Goal: Navigation & Orientation: Understand site structure

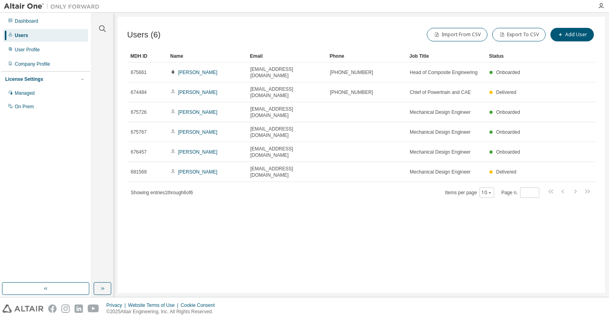
click at [269, 187] on div "Users (6) Import From CSV Export To CSV Add User Clear Load Save Save As Field …" at bounding box center [361, 155] width 487 height 277
drag, startPoint x: 317, startPoint y: 259, endPoint x: 236, endPoint y: 200, distance: 101.0
click at [317, 259] on div "Users (6) Import From CSV Export To CSV Add User Clear Load Save Save As Field …" at bounding box center [361, 155] width 487 height 277
click at [32, 53] on div "User Profile" at bounding box center [27, 50] width 25 height 6
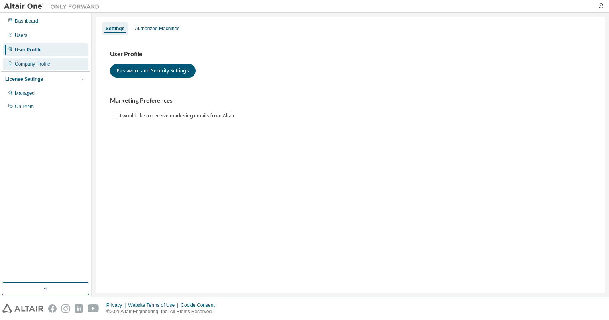
click at [35, 60] on div "Company Profile" at bounding box center [45, 64] width 85 height 13
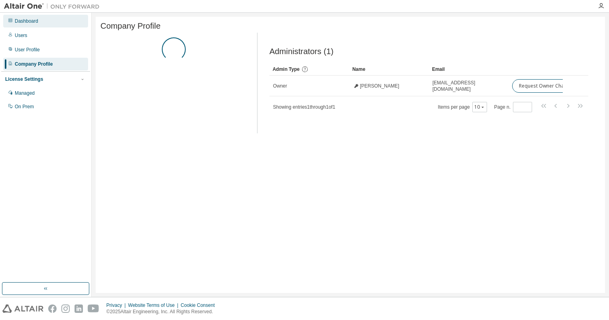
click at [30, 20] on div "Dashboard" at bounding box center [27, 21] width 24 height 6
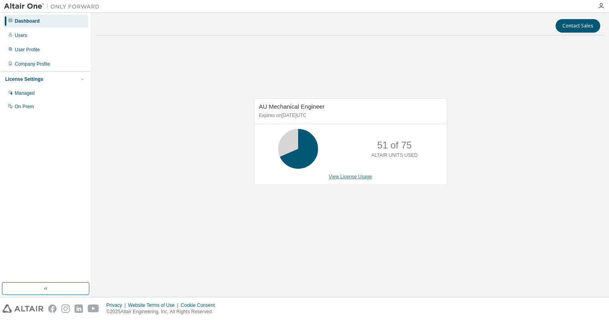
click at [346, 177] on link "View License Usage" at bounding box center [350, 177] width 43 height 6
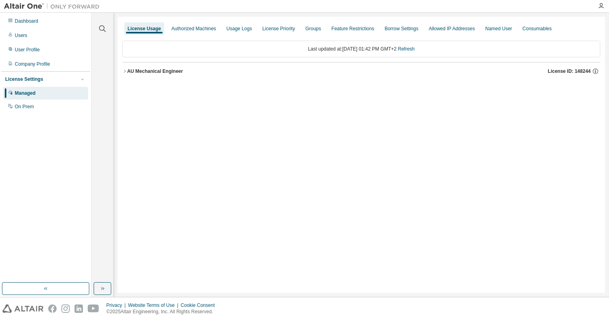
click at [122, 69] on icon "button" at bounding box center [124, 71] width 5 height 5
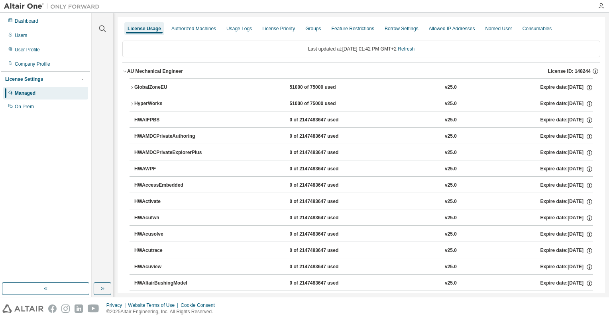
click at [132, 102] on icon "button" at bounding box center [132, 104] width 5 height 5
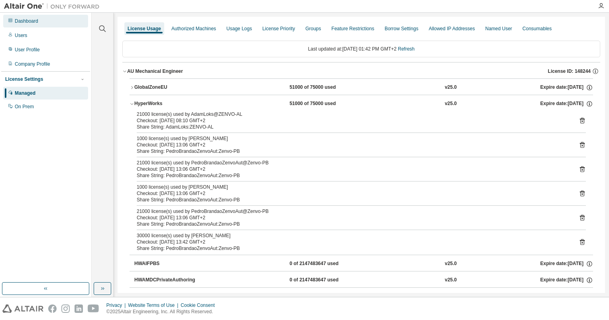
click at [45, 22] on div "Dashboard" at bounding box center [45, 21] width 85 height 13
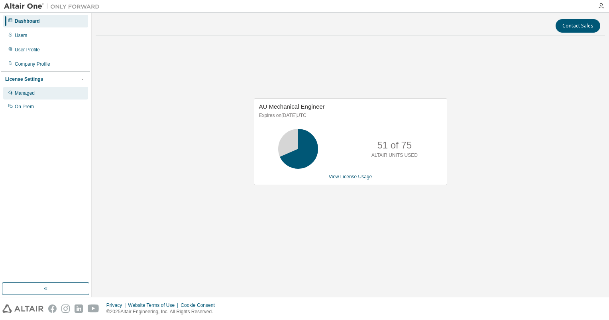
click at [47, 95] on div "Managed" at bounding box center [45, 93] width 85 height 13
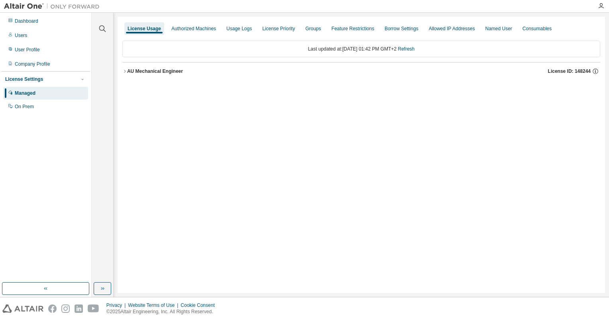
click at [121, 72] on div "License Usage Authorized Machines Usage Logs License Priority Groups Feature Re…" at bounding box center [361, 155] width 487 height 277
click at [125, 72] on icon "button" at bounding box center [124, 71] width 5 height 5
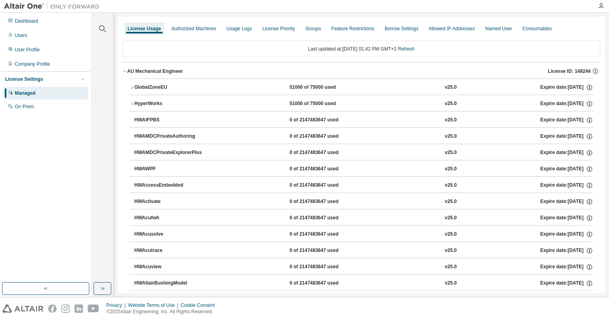
click at [133, 104] on icon "button" at bounding box center [132, 104] width 5 height 5
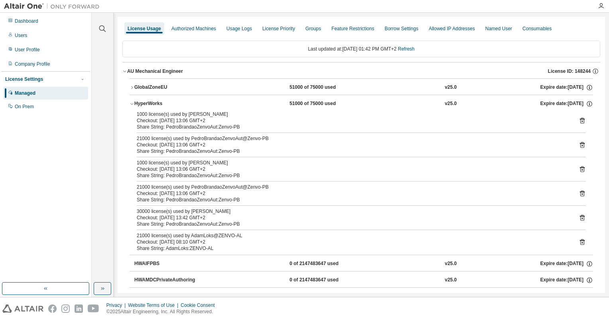
click at [33, 160] on div "Dashboard Users User Profile Company Profile License Settings Managed On Prem" at bounding box center [45, 148] width 89 height 268
click at [35, 26] on div "Dashboard" at bounding box center [45, 21] width 85 height 13
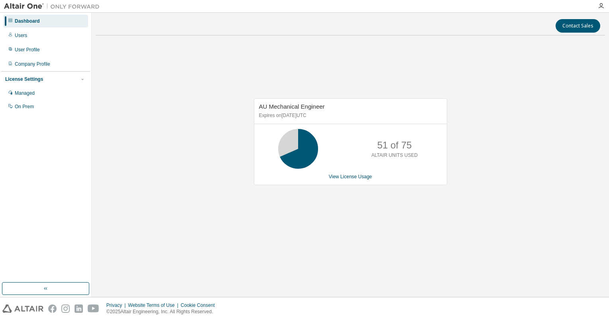
drag, startPoint x: 375, startPoint y: 283, endPoint x: 375, endPoint y: 295, distance: 12.0
click at [375, 283] on div "Contact Sales AU Mechanical Engineer Expires on September 11, 2025 UTC 51 of 75…" at bounding box center [350, 155] width 509 height 277
